Goal: Information Seeking & Learning: Learn about a topic

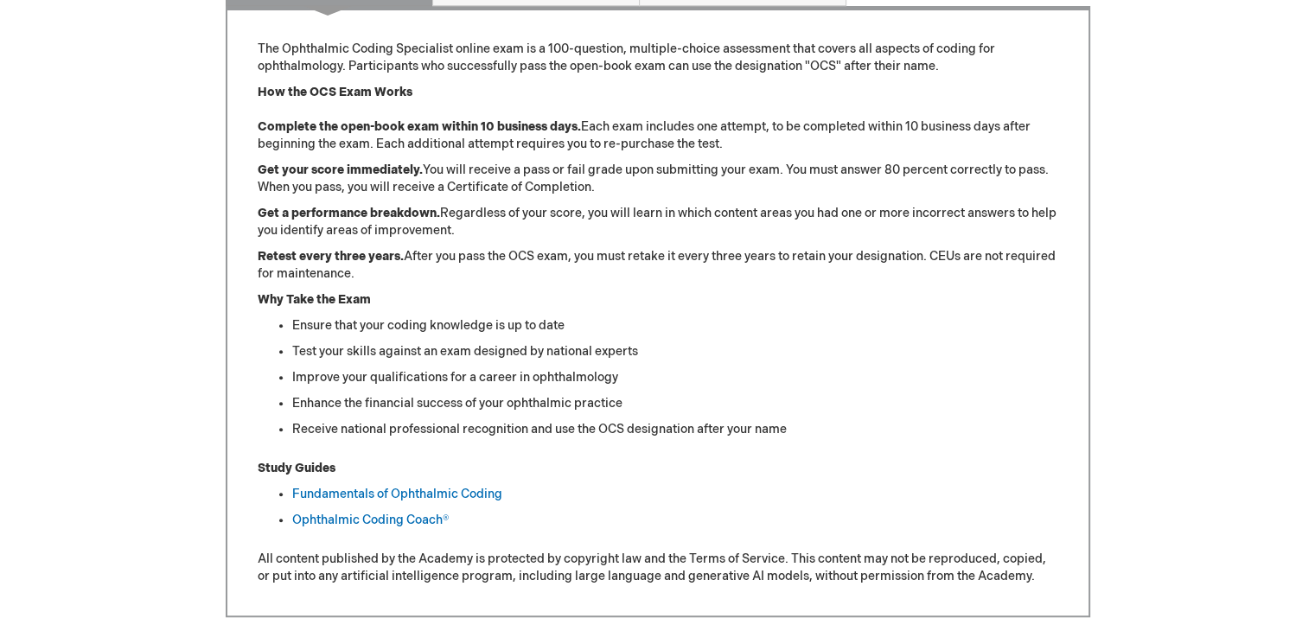
scroll to position [744, 0]
click at [349, 499] on link "Fundamentals of Ophthalmic Coding" at bounding box center [397, 494] width 210 height 15
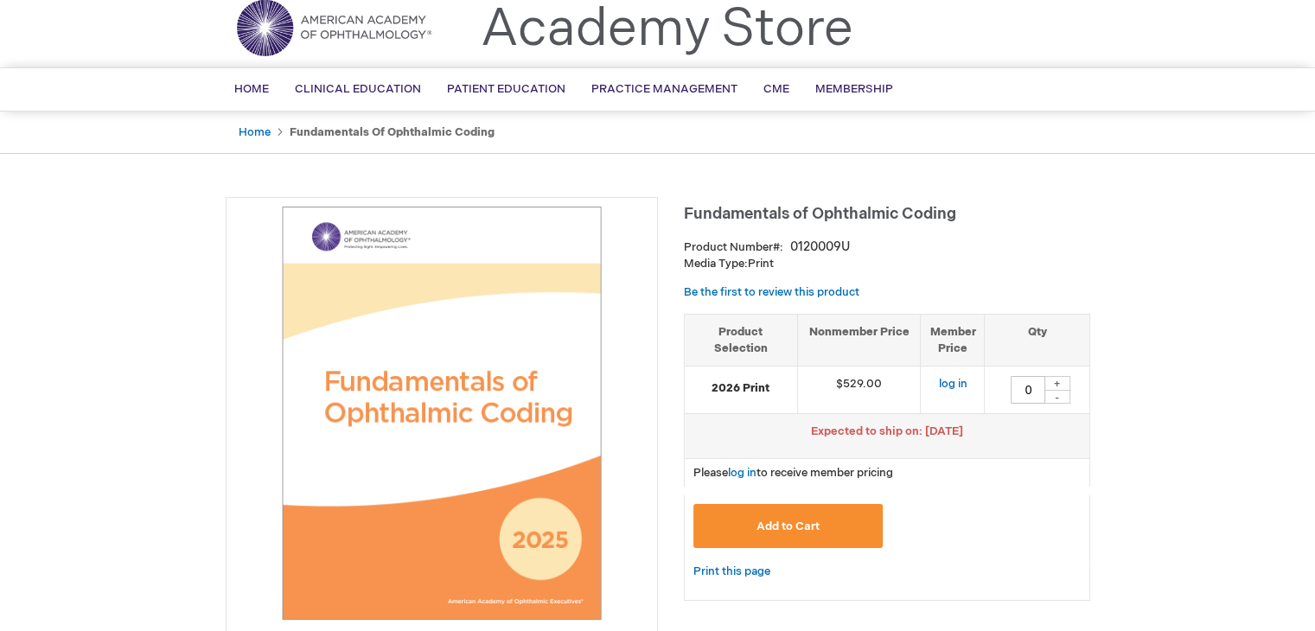
scroll to position [17, 0]
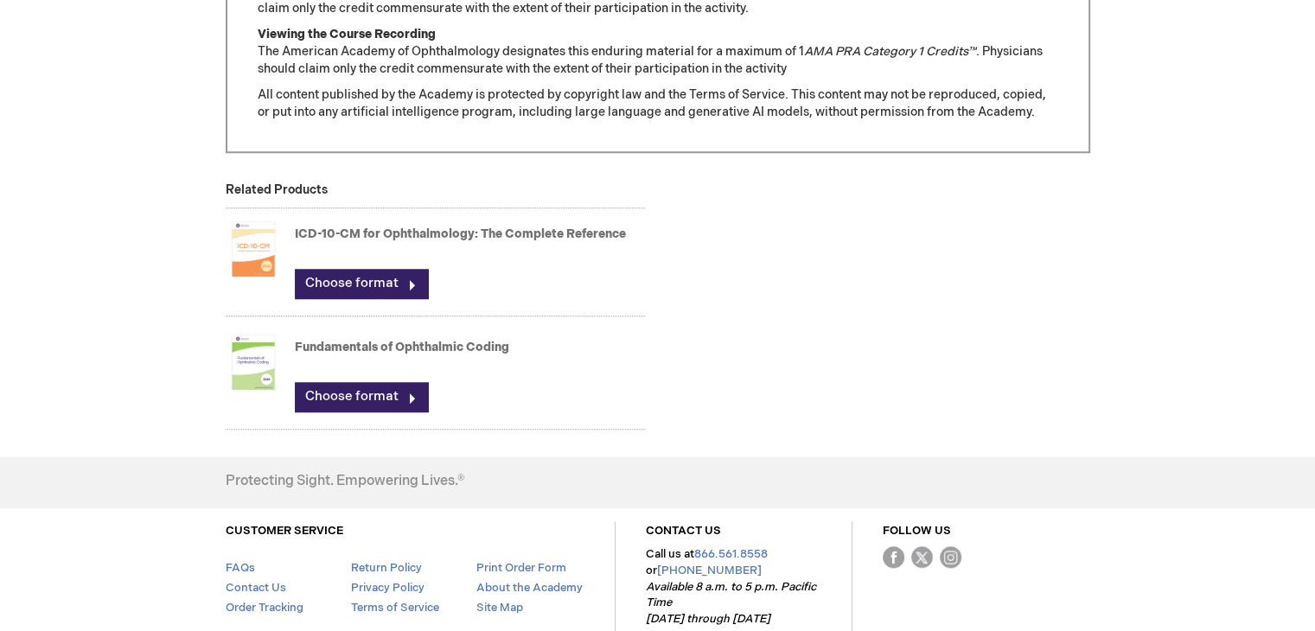
scroll to position [1509, 0]
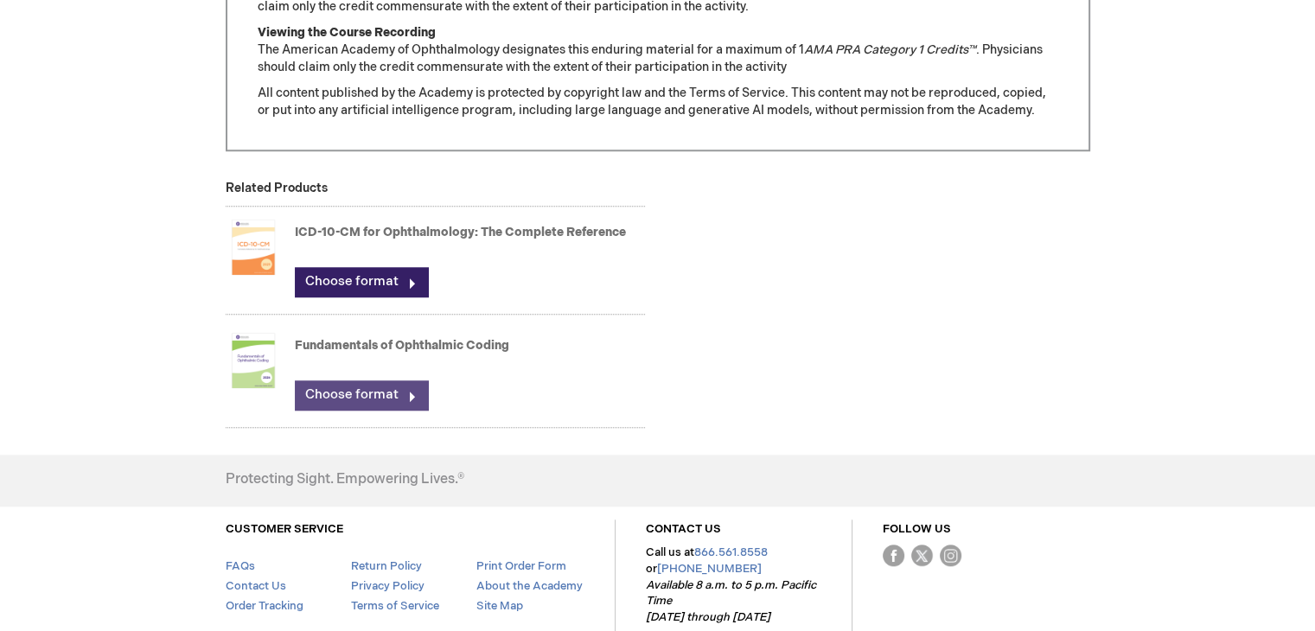
click at [424, 397] on link "Choose format" at bounding box center [361, 395] width 133 height 29
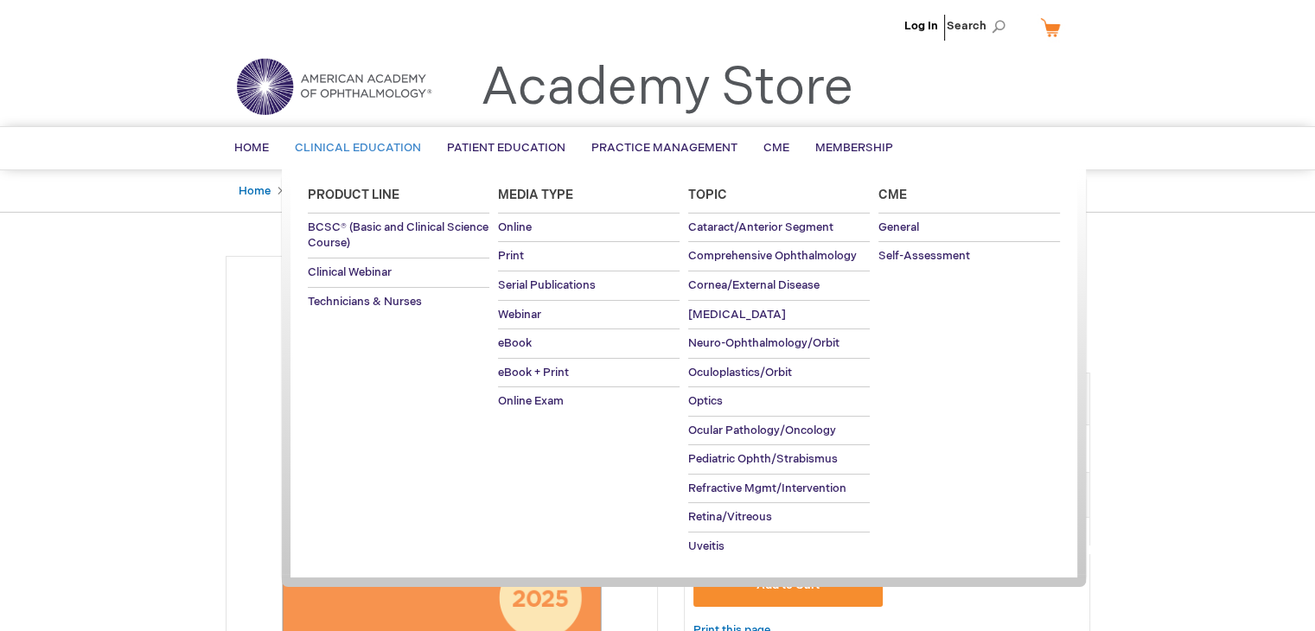
click at [395, 153] on span "Clinical Education" at bounding box center [358, 148] width 126 height 14
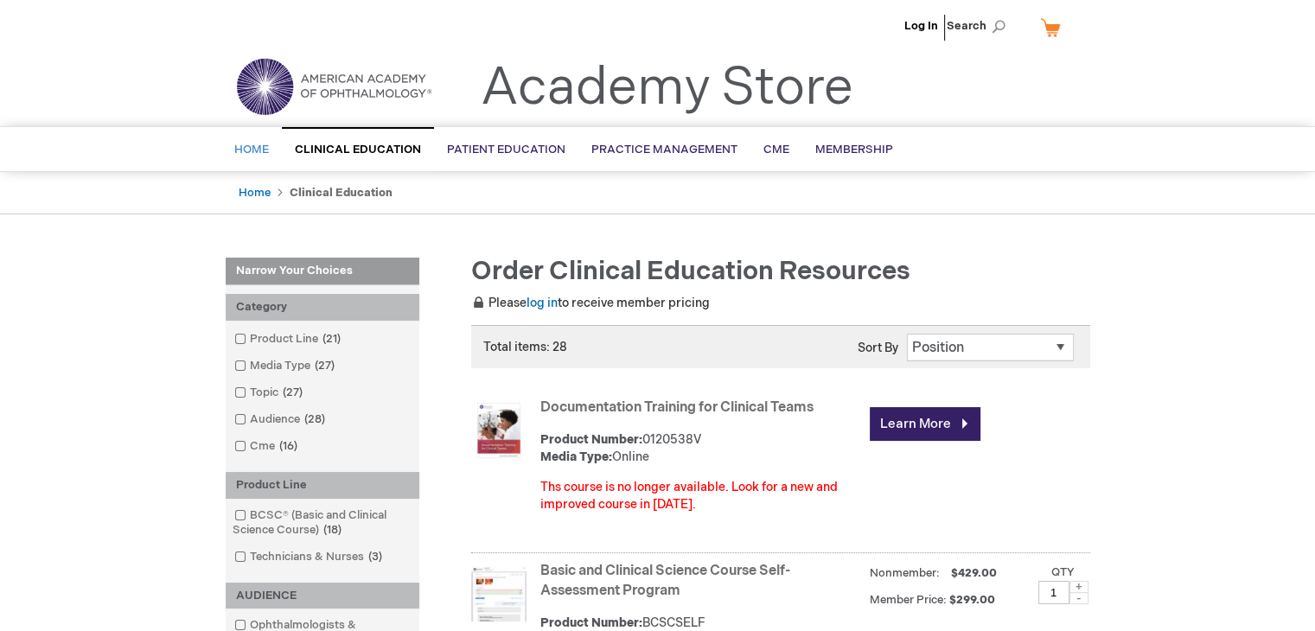
click at [259, 153] on span "Home" at bounding box center [251, 150] width 35 height 14
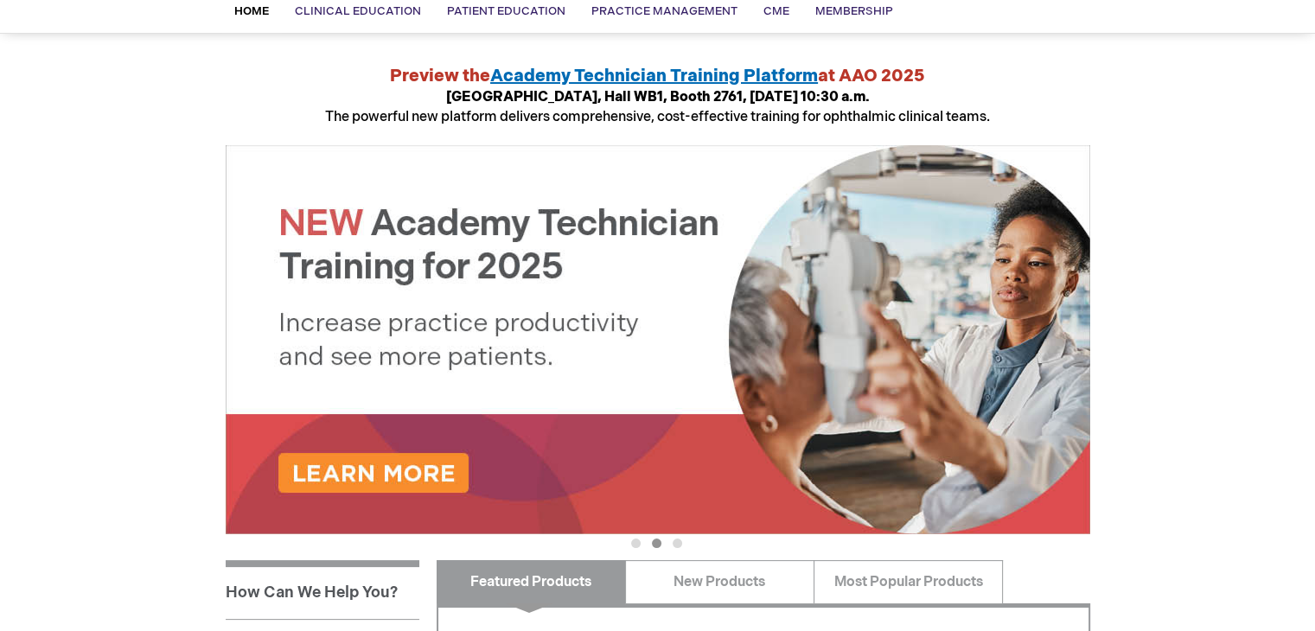
scroll to position [135, 0]
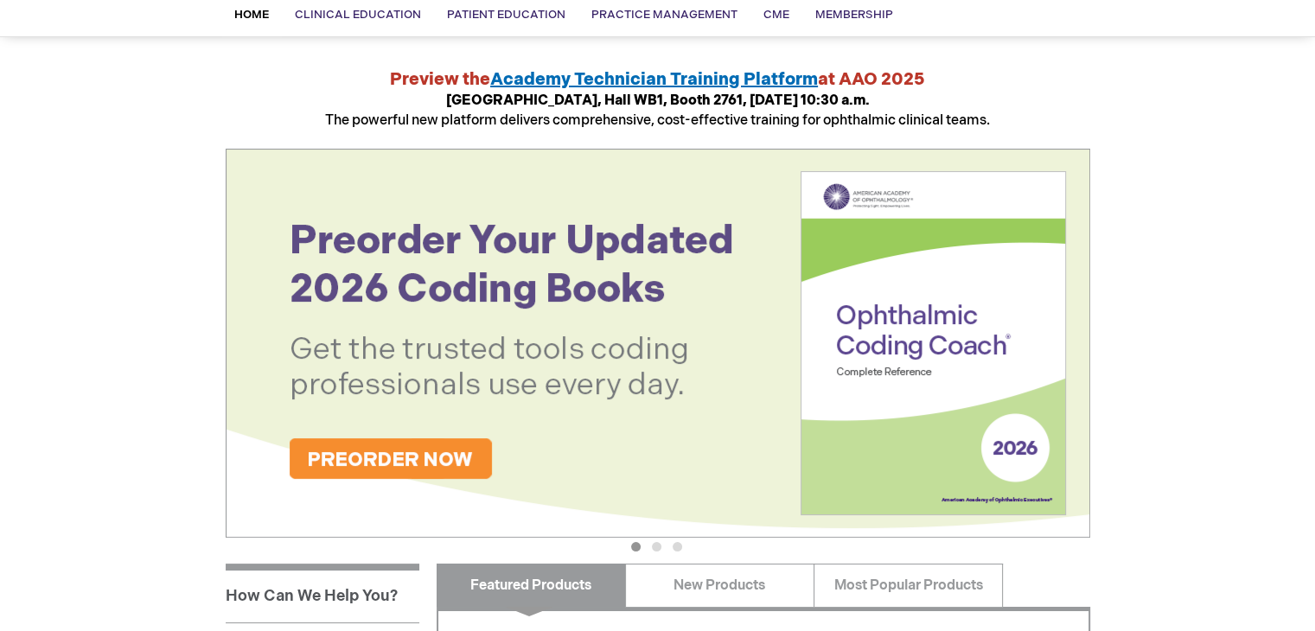
click at [1291, 455] on div "Log In Search My Cart CLOSE RECENTLY ADDED ITEM(S) Close There are no items in …" at bounding box center [657, 515] width 1315 height 1300
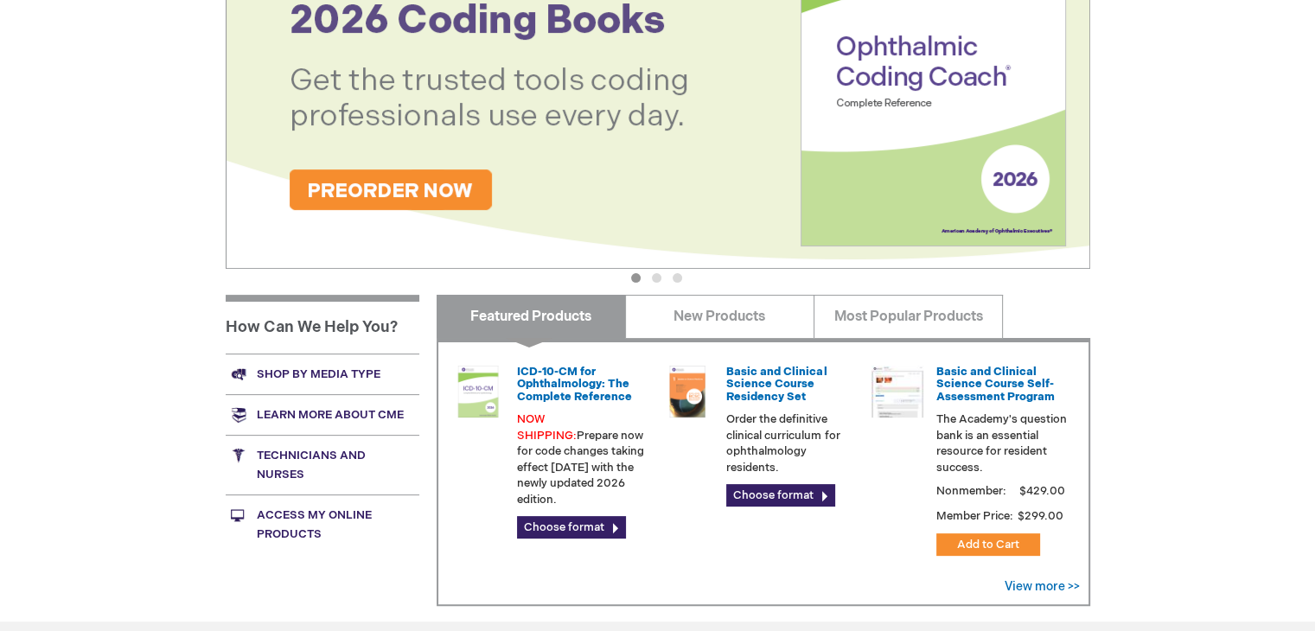
scroll to position [403, 0]
click at [292, 520] on link "Access My Online Products" at bounding box center [323, 526] width 194 height 60
click at [270, 532] on link "Access My Online Products" at bounding box center [323, 526] width 194 height 60
